Goal: Information Seeking & Learning: Learn about a topic

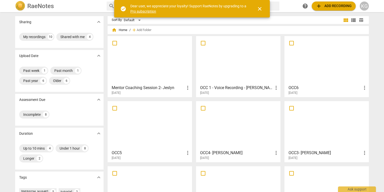
click at [160, 62] on div at bounding box center [149, 60] width 81 height 45
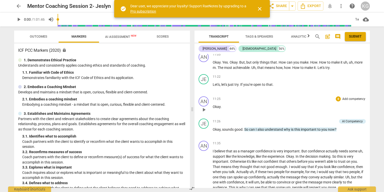
scroll to position [1439, 0]
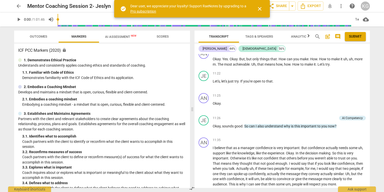
click at [161, 64] on p "Understands and consistently applies coaching ethics and standards of coaching." at bounding box center [102, 65] width 168 height 5
click at [261, 7] on span "close" at bounding box center [260, 9] width 6 height 6
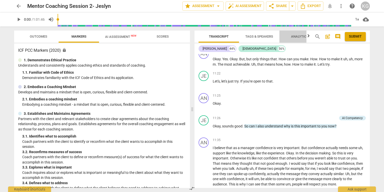
click at [299, 34] on span "Analytics" at bounding box center [299, 36] width 29 height 7
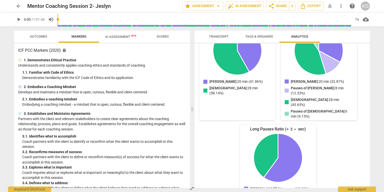
scroll to position [0, 0]
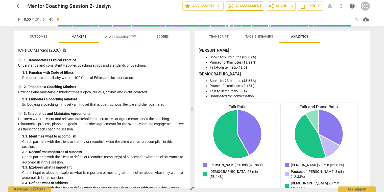
click at [247, 5] on span "auto_fix_high AI Assessment" at bounding box center [245, 6] width 34 height 6
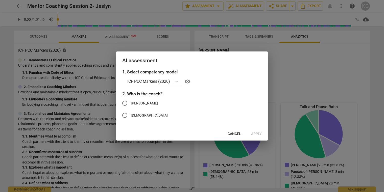
click at [239, 134] on span "Cancel" at bounding box center [234, 134] width 13 height 5
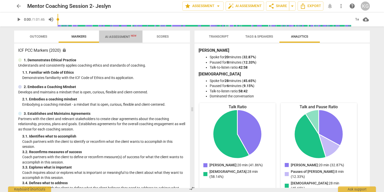
click at [120, 34] on span "AI Assessment New" at bounding box center [120, 37] width 43 height 8
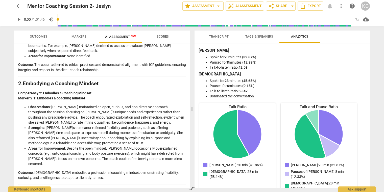
scroll to position [131, 0]
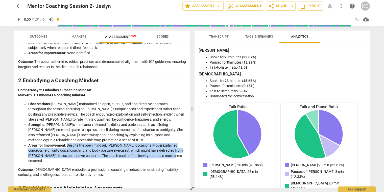
drag, startPoint x: 66, startPoint y: 140, endPoint x: 171, endPoint y: 150, distance: 104.9
click at [171, 150] on li "Areas for Improvement : Despite the open mindset, Jeslyn occasionally overexpla…" at bounding box center [107, 153] width 158 height 21
copy li "Despite the open mindset, [PERSON_NAME] occasionally overexplained concepts (e.…"
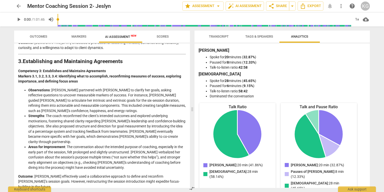
scroll to position [261, 0]
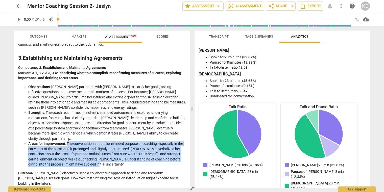
drag, startPoint x: 67, startPoint y: 128, endPoint x: 100, endPoint y: 150, distance: 40.2
click at [100, 150] on li "Areas for Improvement : The conversation about the intended purpose of coaching…" at bounding box center [107, 154] width 158 height 26
copy li "The conversation about the intended purpose of coaching, especially in the earl…"
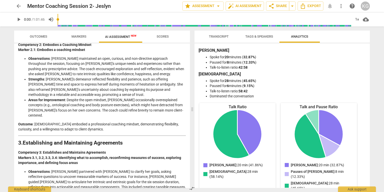
scroll to position [159, 0]
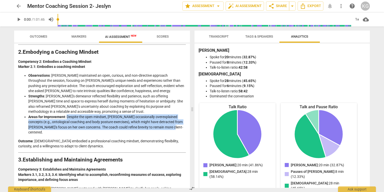
drag, startPoint x: 66, startPoint y: 111, endPoint x: 173, endPoint y: 121, distance: 107.7
click at [173, 121] on li "Areas for Improvement : Despite the open mindset, Jeslyn occasionally overexpla…" at bounding box center [107, 125] width 158 height 21
copy li "Despite the open mindset, [PERSON_NAME] occasionally overexplained concepts (e.…"
click at [159, 124] on li "Areas for Improvement : Despite the open mindset, Jeslyn occasionally overexpla…" at bounding box center [107, 125] width 158 height 21
drag, startPoint x: 170, startPoint y: 123, endPoint x: 67, endPoint y: 112, distance: 103.5
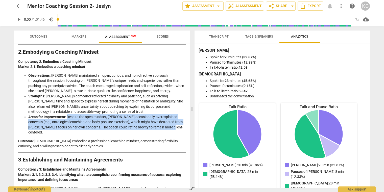
click at [67, 115] on li "Areas for Improvement : Despite the open mindset, Jeslyn occasionally overexpla…" at bounding box center [107, 125] width 158 height 21
copy li "Despite the open mindset, [PERSON_NAME] occasionally overexplained concepts (e.…"
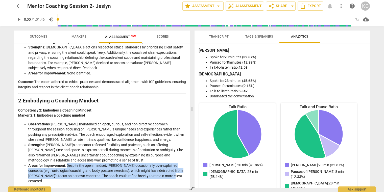
scroll to position [120, 0]
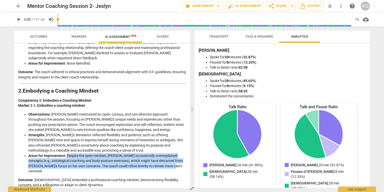
copy li "Despite the open mindset, [PERSON_NAME] occasionally overexplained concepts (e.…"
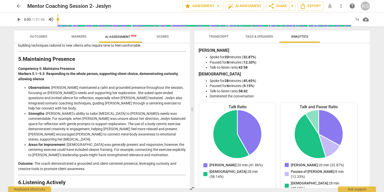
scroll to position [521, 0]
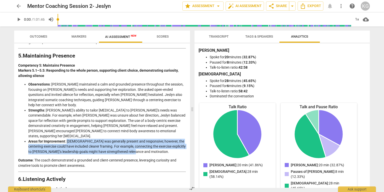
drag, startPoint x: 67, startPoint y: 99, endPoint x: 147, endPoint y: 112, distance: 81.4
click at [147, 139] on li "Areas for Improvement : [DEMOGRAPHIC_DATA] was generally present and responsive…" at bounding box center [107, 147] width 158 height 16
copy li "[DEMOGRAPHIC_DATA] was generally present and responsive; however, the centering…"
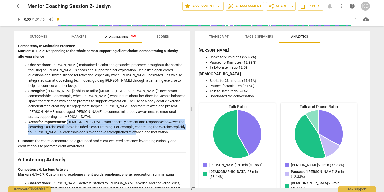
scroll to position [579, 0]
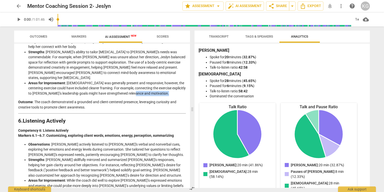
click at [153, 54] on div "Detailed Analysis of the Coach's Performance Based on ICF PCC Markers (2020) Th…" at bounding box center [102, 16] width 168 height 1078
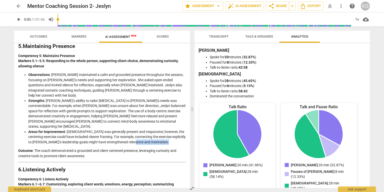
scroll to position [527, 0]
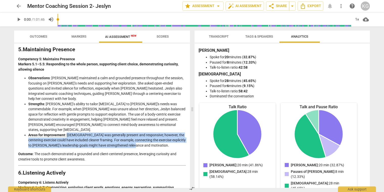
drag, startPoint x: 67, startPoint y: 93, endPoint x: 151, endPoint y: 102, distance: 84.4
click at [151, 133] on li "Areas for Improvement : [DEMOGRAPHIC_DATA] was generally present and responsive…" at bounding box center [107, 141] width 158 height 16
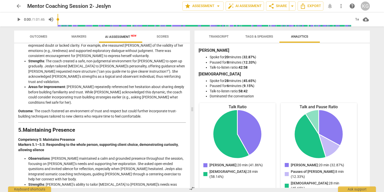
scroll to position [440, 0]
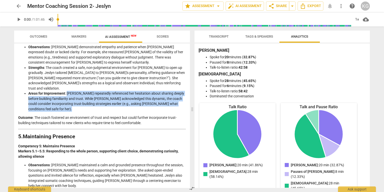
drag, startPoint x: 67, startPoint y: 68, endPoint x: 178, endPoint y: 82, distance: 111.8
click at [178, 82] on div "Detailed Analysis of the Coach's Performance Based on ICF PCC Markers (2020) Th…" at bounding box center [102, 155] width 168 height 1078
copy li "[PERSON_NAME] repeatedly referenced her hesitation about sharing deeply before …"
click at [157, 82] on div "Detailed Analysis of the Coach's Performance Based on ICF PCC Markers (2020) Th…" at bounding box center [102, 155] width 168 height 1078
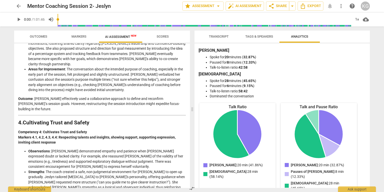
scroll to position [339, 0]
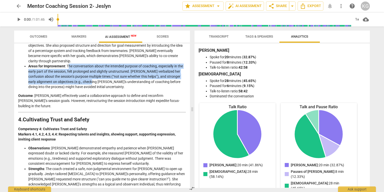
drag, startPoint x: 68, startPoint y: 51, endPoint x: 97, endPoint y: 68, distance: 34.2
click at [97, 68] on li "Areas for Improvement : The conversation about the intended purpose of coaching…" at bounding box center [107, 77] width 158 height 26
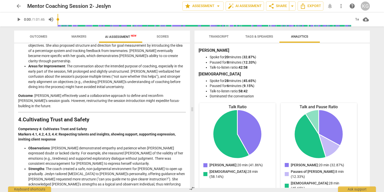
click at [109, 70] on li "Areas for Improvement : The conversation about the intended purpose of coaching…" at bounding box center [107, 77] width 158 height 26
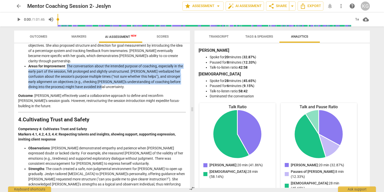
drag, startPoint x: 110, startPoint y: 71, endPoint x: 67, endPoint y: 50, distance: 47.0
click at [67, 64] on li "Areas for Improvement : The conversation about the intended purpose of coaching…" at bounding box center [107, 77] width 158 height 26
copy li "The conversation about the intended purpose of coaching, especially in the earl…"
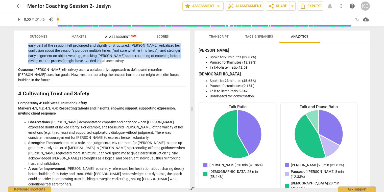
scroll to position [368, 0]
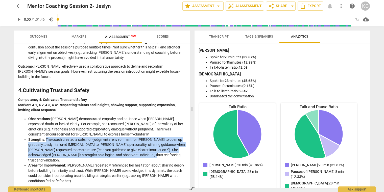
drag, startPoint x: 46, startPoint y: 118, endPoint x: 141, endPoint y: 132, distance: 95.9
click at [141, 137] on li "Strengths : The coach created a safe, non-judgmental environment for [PERSON_NA…" at bounding box center [107, 150] width 158 height 26
copy li "The coach created a safe, non-judgmental environment for [PERSON_NAME] to open …"
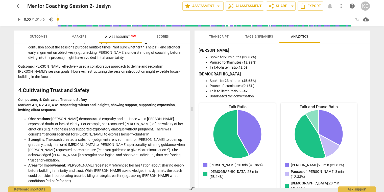
click at [154, 163] on li "Areas for Improvement : [PERSON_NAME] repeatedly referenced her hesitation abou…" at bounding box center [107, 173] width 158 height 21
click at [21, 5] on span "arrow_back" at bounding box center [19, 6] width 6 height 6
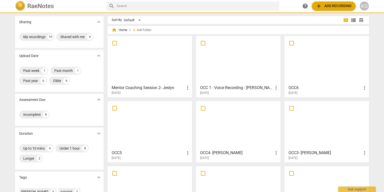
click at [149, 58] on div at bounding box center [149, 60] width 81 height 45
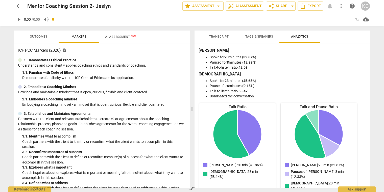
click at [221, 34] on span "Transcript" at bounding box center [219, 36] width 32 height 7
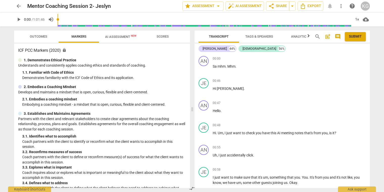
click at [318, 36] on span "search" at bounding box center [318, 37] width 6 height 6
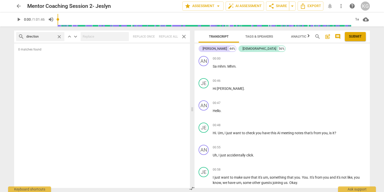
type input "direction"
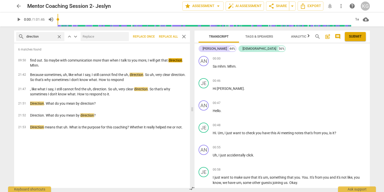
click at [58, 36] on span "close" at bounding box center [59, 36] width 5 height 5
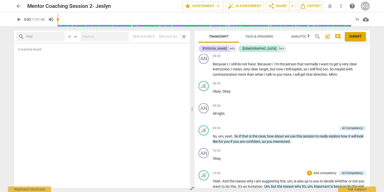
scroll to position [1206, 0]
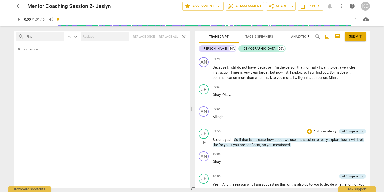
click at [235, 142] on span "So" at bounding box center [236, 140] width 5 height 4
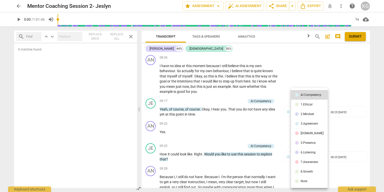
scroll to position [1315, 0]
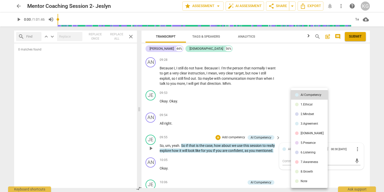
click at [244, 123] on div at bounding box center [192, 96] width 384 height 192
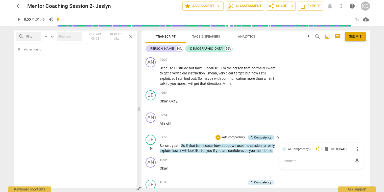
click at [264, 140] on div "AI Competency" at bounding box center [261, 137] width 21 height 5
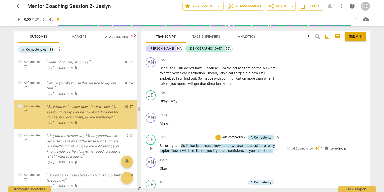
scroll to position [226, 0]
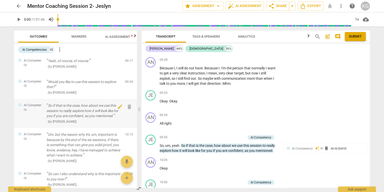
click at [90, 116] on p "So if that is the case, how about we use this session to really explore how it …" at bounding box center [84, 111] width 75 height 16
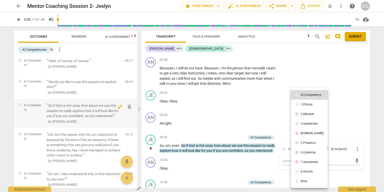
click at [90, 116] on div at bounding box center [192, 96] width 384 height 192
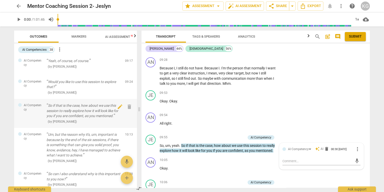
click at [90, 116] on div at bounding box center [192, 96] width 384 height 192
click at [118, 110] on span "edit" at bounding box center [120, 107] width 6 height 6
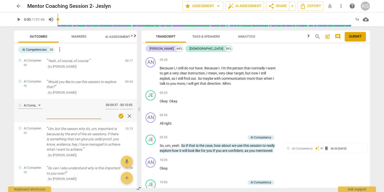
click at [128, 119] on span "close" at bounding box center [129, 116] width 6 height 6
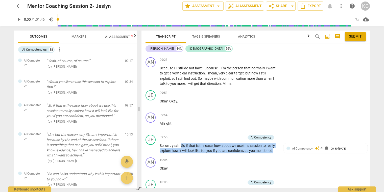
drag, startPoint x: 276, startPoint y: 156, endPoint x: 181, endPoint y: 150, distance: 95.2
click at [181, 150] on p "So , um , yeah . So if that is the case , how about we use this session to real…" at bounding box center [219, 148] width 118 height 10
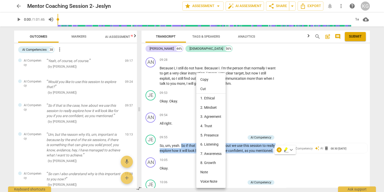
click at [210, 78] on li "Copy" at bounding box center [210, 79] width 29 height 9
copy p "So if that is the case , how about we use this session to really explore how it…"
